Goal: Information Seeking & Learning: Check status

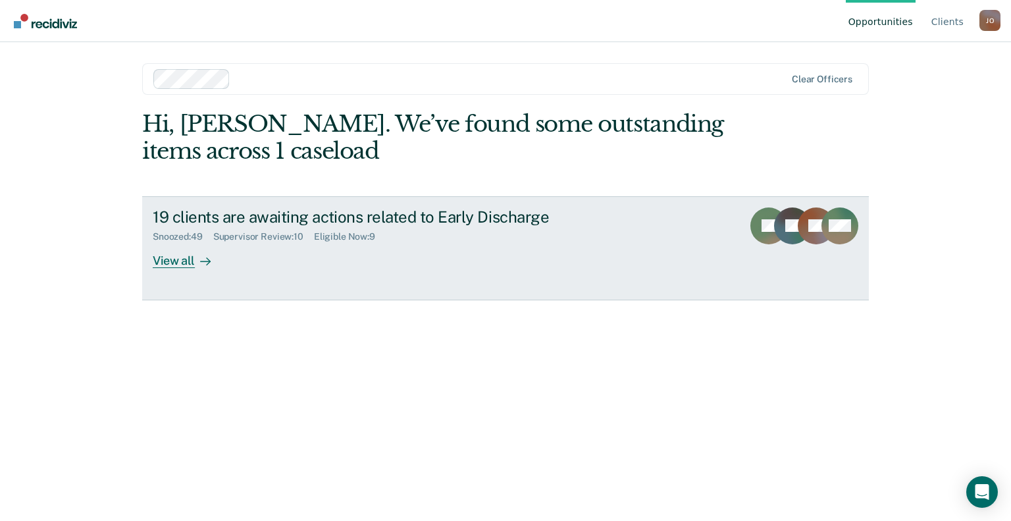
click at [190, 258] on div "View all" at bounding box center [190, 255] width 74 height 26
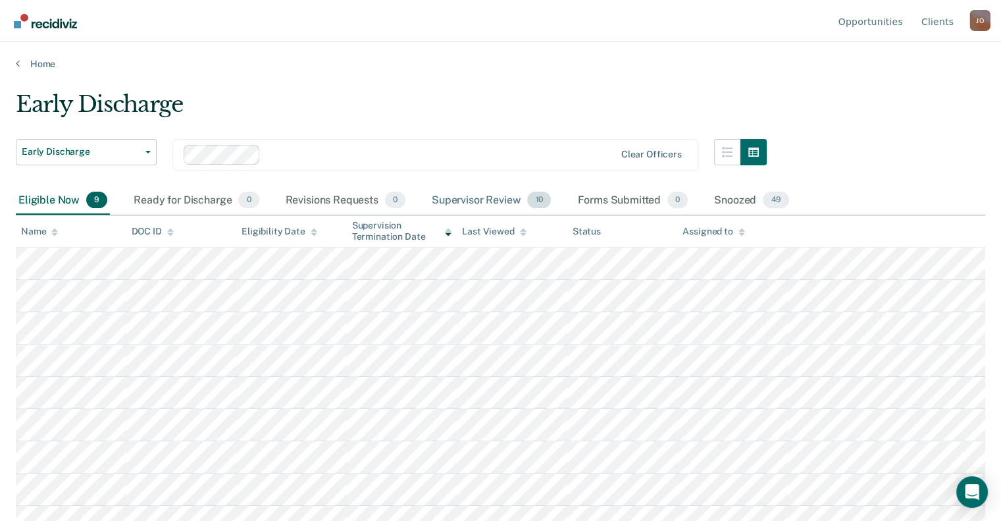
drag, startPoint x: 473, startPoint y: 200, endPoint x: 478, endPoint y: 207, distance: 9.5
click at [477, 205] on div "Supervisor Review 10" at bounding box center [491, 200] width 124 height 29
click at [479, 208] on div "Supervisor Review 10" at bounding box center [491, 200] width 124 height 29
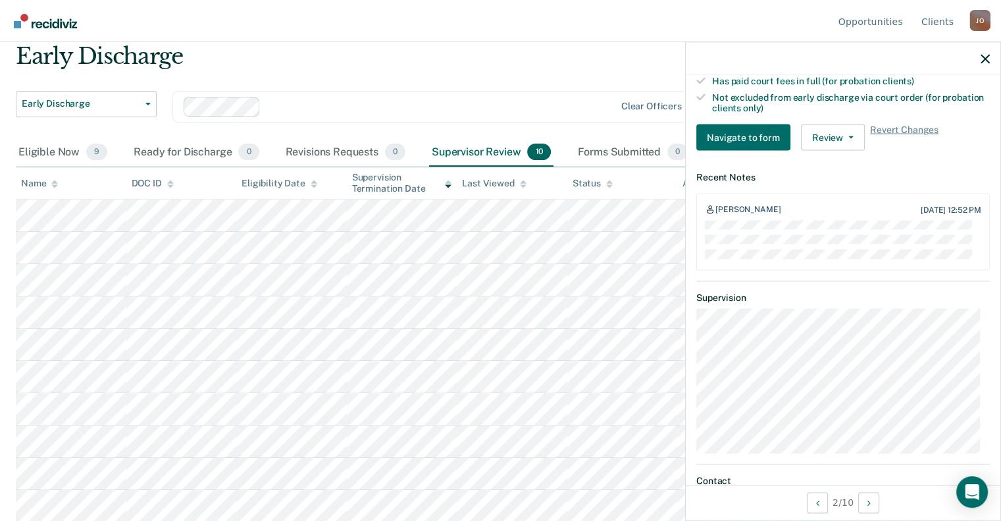
scroll to position [329, 0]
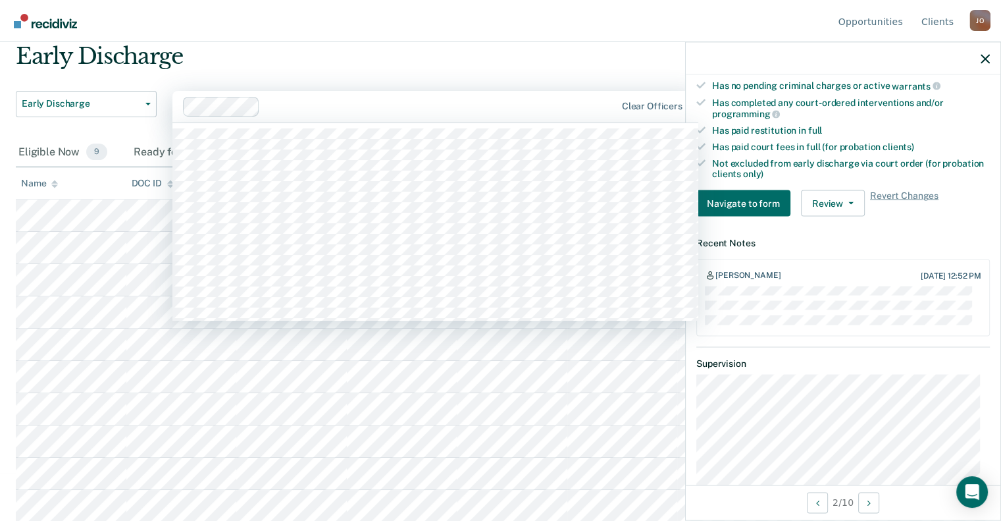
click at [490, 97] on div at bounding box center [400, 107] width 434 height 20
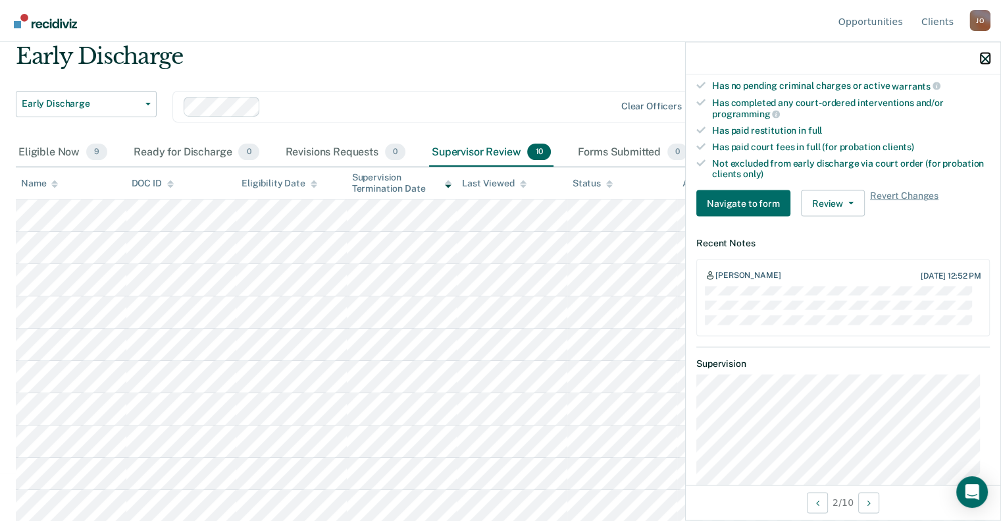
click at [984, 61] on icon "button" at bounding box center [985, 58] width 9 height 9
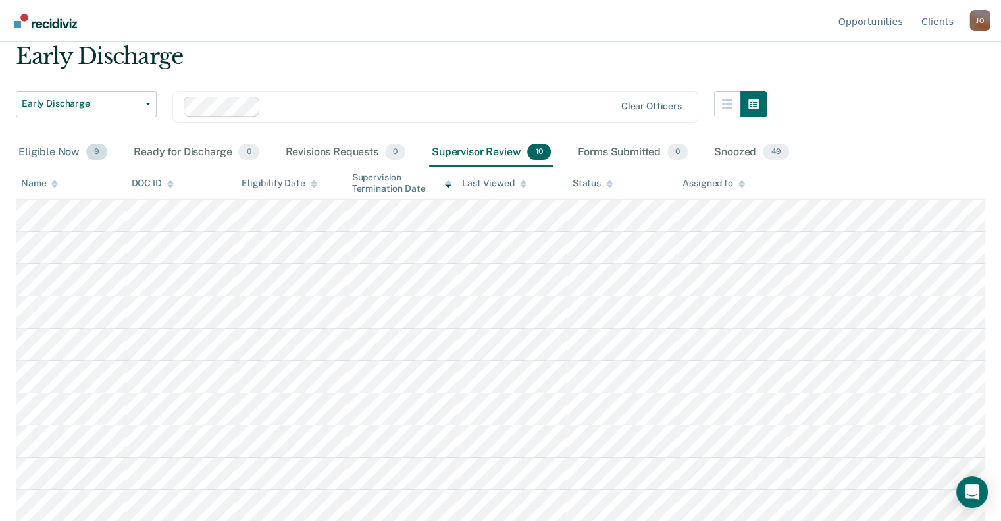
click at [63, 160] on div "Eligible Now 9" at bounding box center [63, 152] width 94 height 29
